Goal: Task Accomplishment & Management: Manage account settings

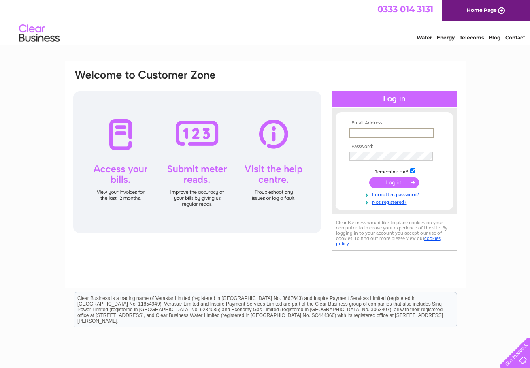
click at [382, 134] on input "text" at bounding box center [392, 133] width 84 height 10
type input "mail@wilsonmorgan.co.uk"
click at [398, 181] on input "submit" at bounding box center [394, 182] width 50 height 11
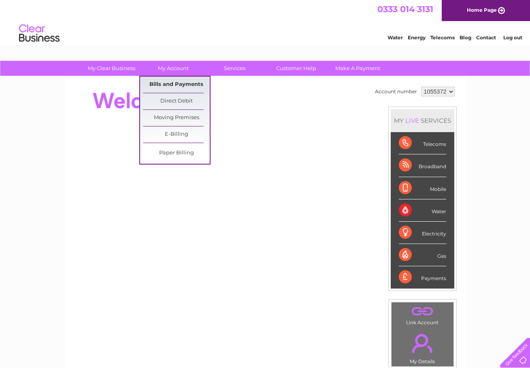
click at [177, 82] on link "Bills and Payments" at bounding box center [176, 85] width 67 height 16
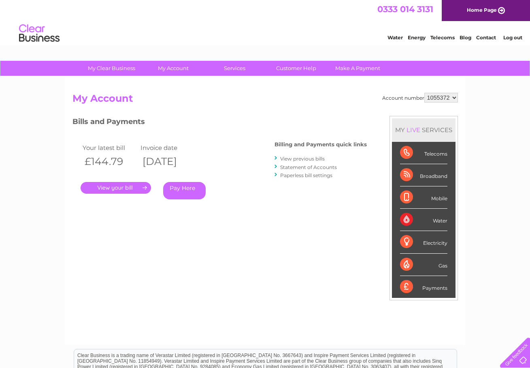
click at [111, 185] on link "." at bounding box center [116, 188] width 70 height 12
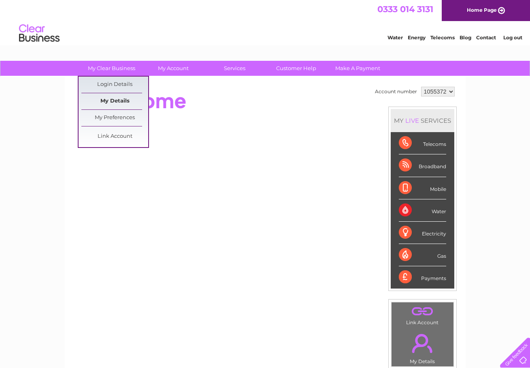
click at [116, 98] on link "My Details" at bounding box center [114, 101] width 67 height 16
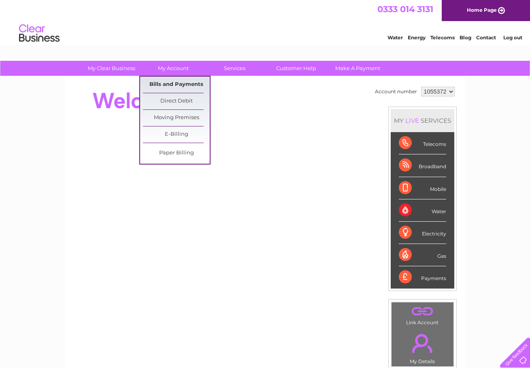
click at [173, 81] on link "Bills and Payments" at bounding box center [176, 85] width 67 height 16
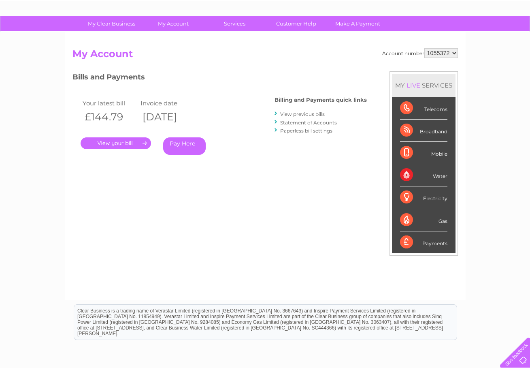
scroll to position [28, 0]
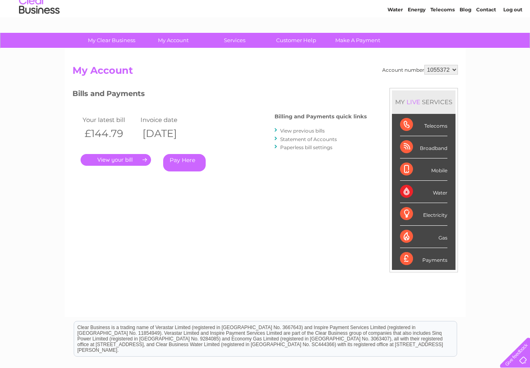
click at [414, 126] on div "Telecoms" at bounding box center [423, 125] width 47 height 22
click at [435, 128] on div "Telecoms" at bounding box center [423, 125] width 47 height 22
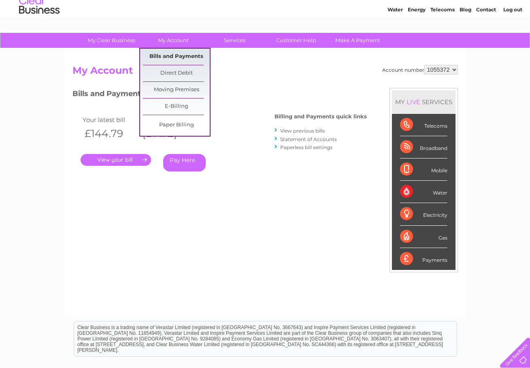
click at [177, 54] on link "Bills and Payments" at bounding box center [176, 57] width 67 height 16
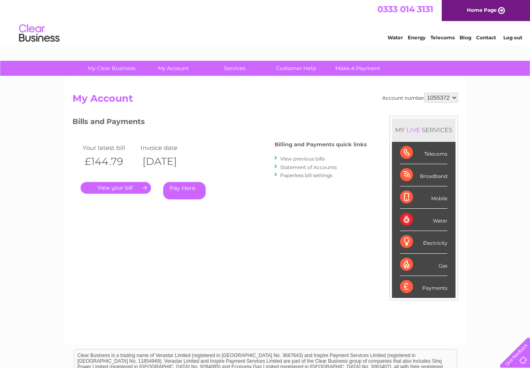
click at [126, 185] on link "." at bounding box center [116, 188] width 70 height 12
